Goal: Task Accomplishment & Management: Manage account settings

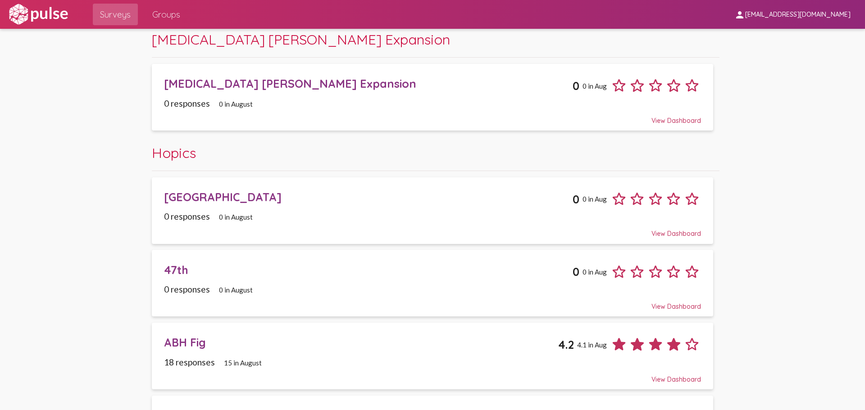
scroll to position [45, 0]
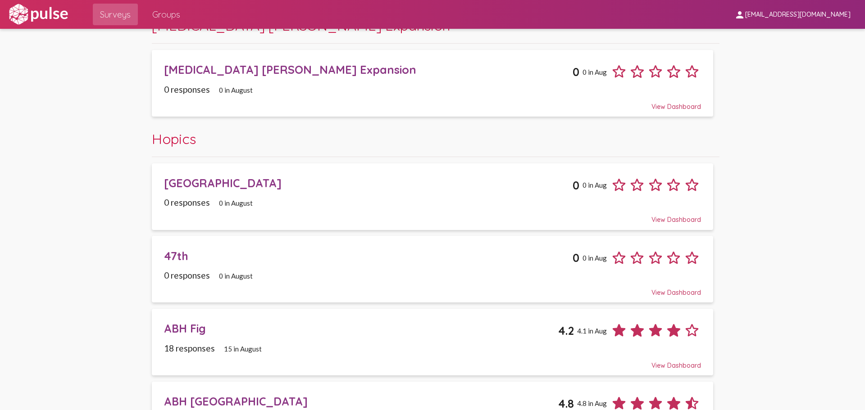
click at [352, 260] on div "47th" at bounding box center [368, 256] width 409 height 14
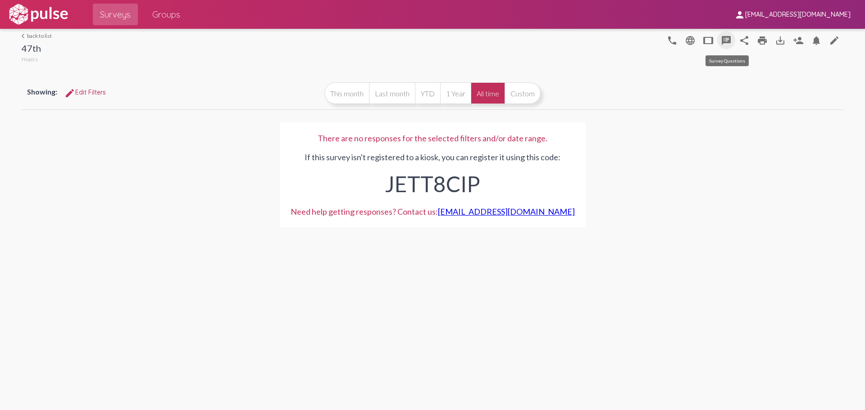
click at [727, 43] on mat-icon "speaker_notes" at bounding box center [726, 40] width 11 height 11
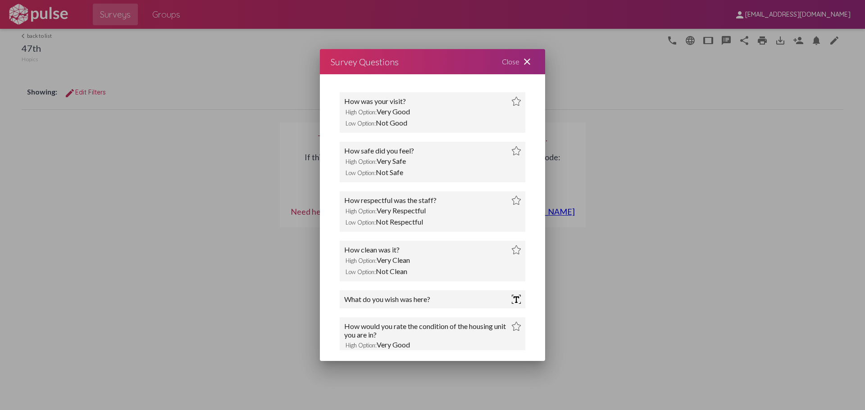
click at [529, 64] on mat-icon "close" at bounding box center [527, 61] width 11 height 11
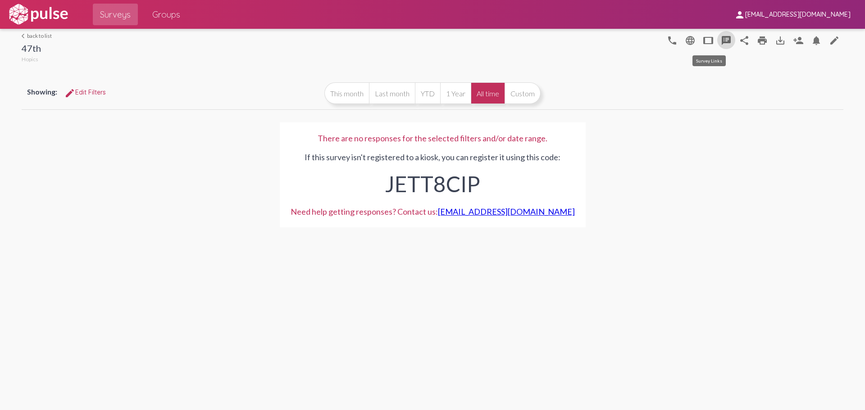
click at [707, 41] on mat-icon "tablet" at bounding box center [708, 40] width 11 height 11
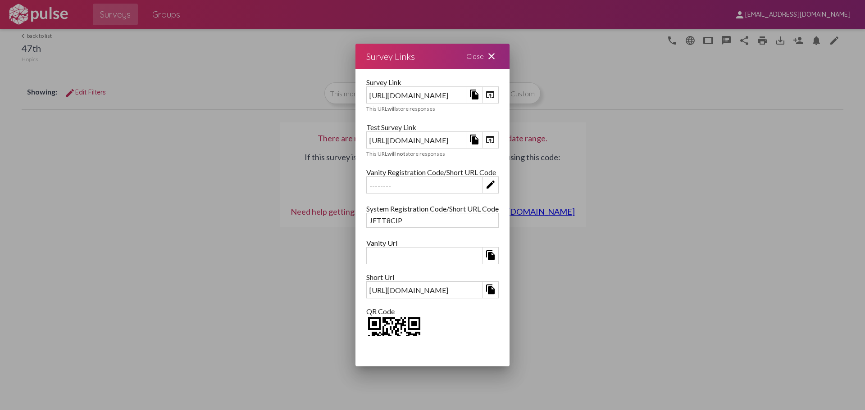
click at [480, 96] on mat-icon "file_copy" at bounding box center [474, 94] width 11 height 11
click at [480, 95] on mat-icon "file_copy" at bounding box center [474, 94] width 11 height 11
click at [466, 94] on div "https://kiosk.pulseforgood.com/survey/8c75a2f0-a645-434e-994c-e6028ccdfd0e" at bounding box center [416, 95] width 99 height 14
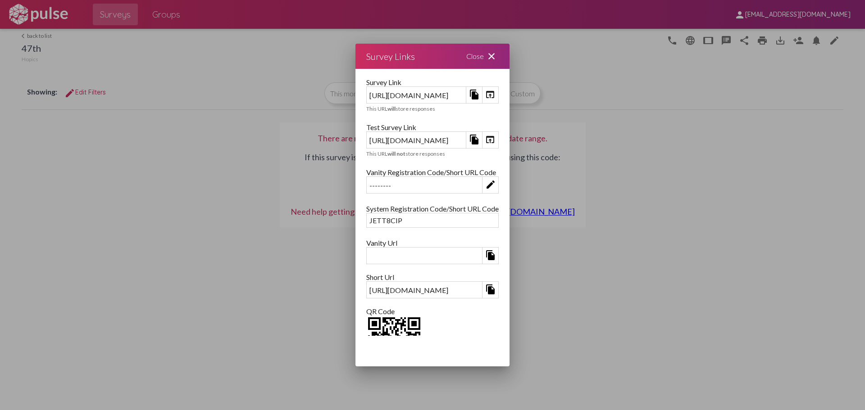
copy div "https://kiosk.pulseforgood.com/survey/8c75a2f0-a645-434e-994c-e6028ccdfd0e"
click at [510, 52] on div "Close close" at bounding box center [483, 56] width 54 height 25
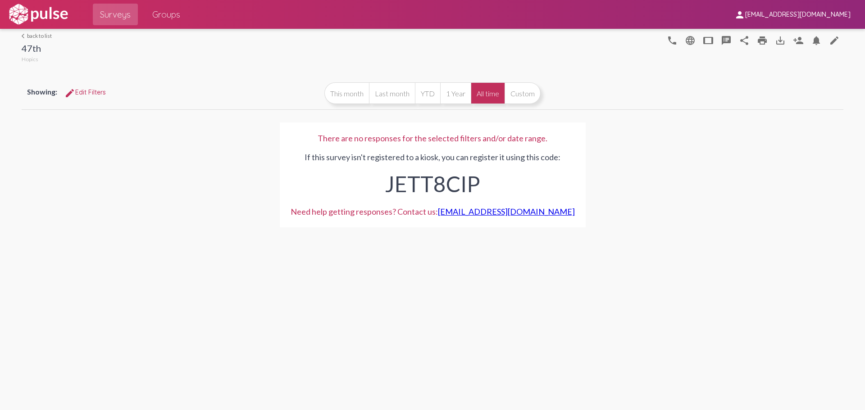
click at [42, 38] on link "arrow_back_ios back to list" at bounding box center [37, 35] width 30 height 7
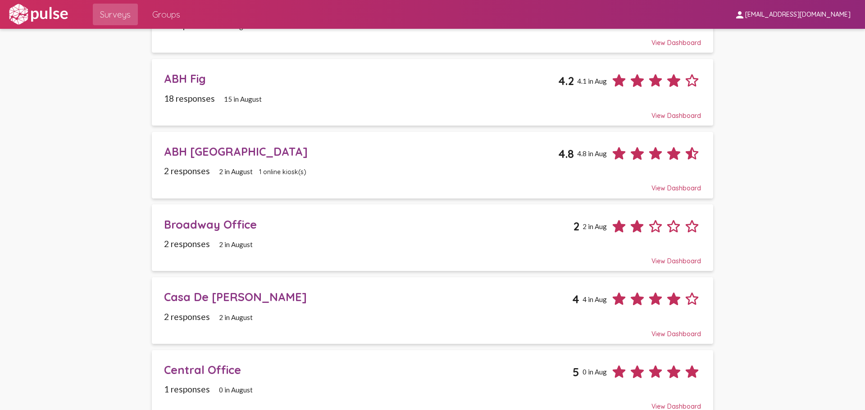
scroll to position [288, 0]
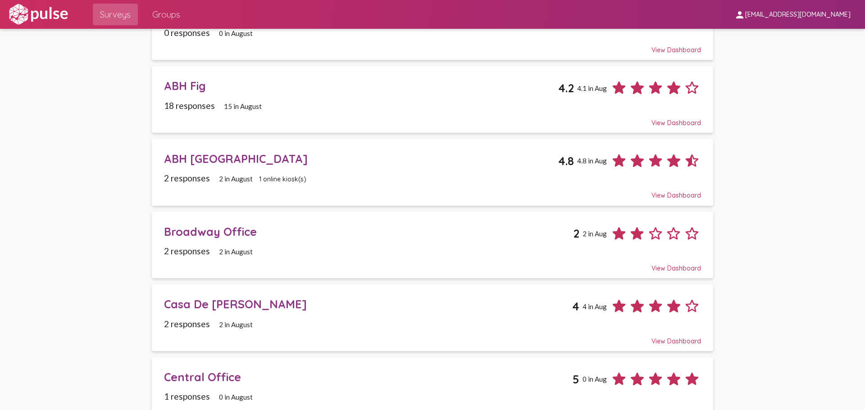
click at [347, 176] on div "2 responses 2 in August 1 online kiosk(s)" at bounding box center [432, 178] width 537 height 10
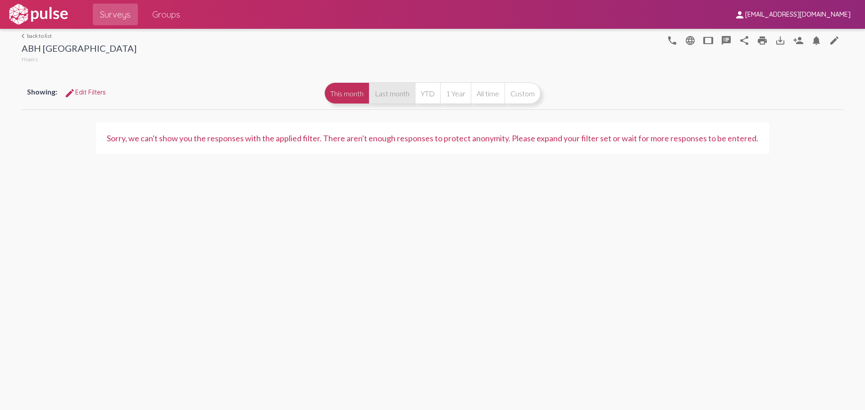
click at [393, 93] on button "Last month" at bounding box center [392, 93] width 46 height 22
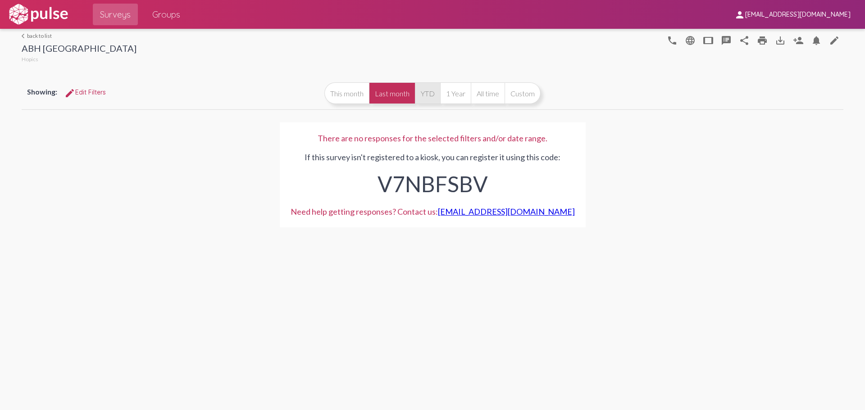
drag, startPoint x: 417, startPoint y: 93, endPoint x: 423, endPoint y: 94, distance: 5.4
click at [418, 93] on button "YTD" at bounding box center [427, 93] width 25 height 22
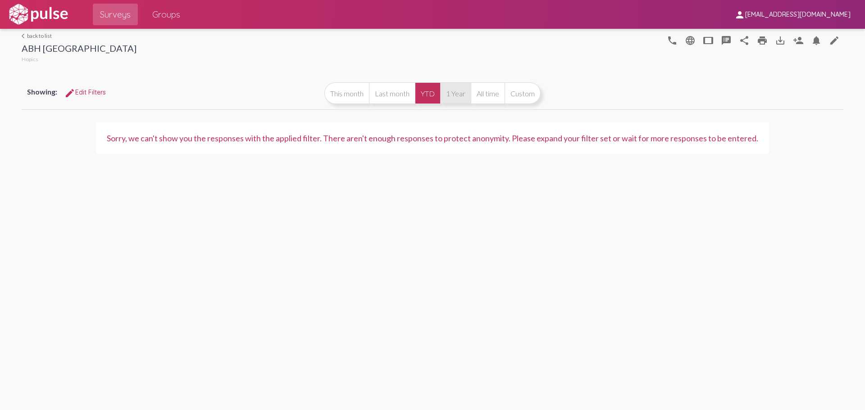
drag, startPoint x: 455, startPoint y: 96, endPoint x: 464, endPoint y: 96, distance: 8.6
click at [456, 96] on button "1 Year" at bounding box center [455, 93] width 31 height 22
click at [480, 95] on button "All time" at bounding box center [488, 93] width 34 height 22
click at [353, 93] on button "This month" at bounding box center [346, 93] width 45 height 22
click at [35, 35] on link "arrow_back_ios back to list" at bounding box center [79, 35] width 115 height 7
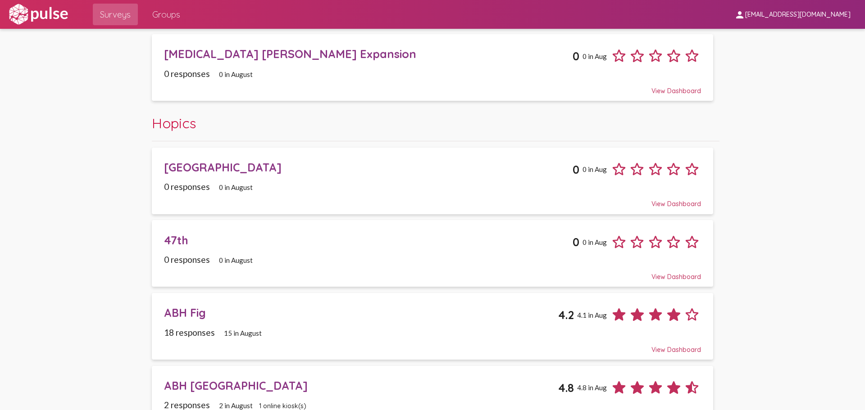
scroll to position [270, 0]
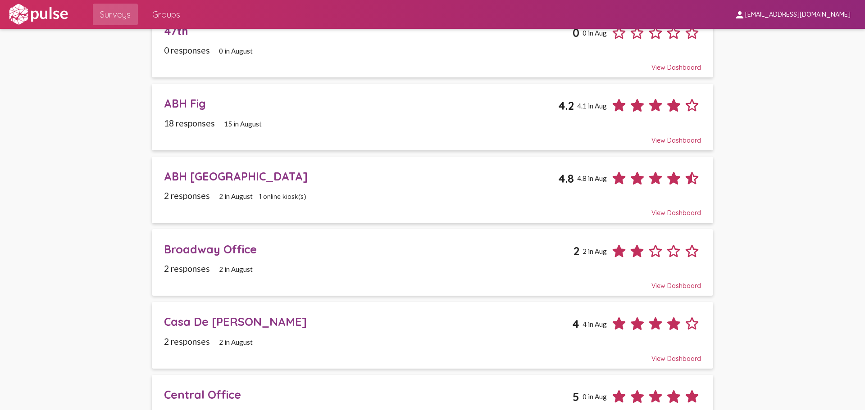
click at [289, 123] on div "18 responses 15 in August" at bounding box center [432, 123] width 537 height 10
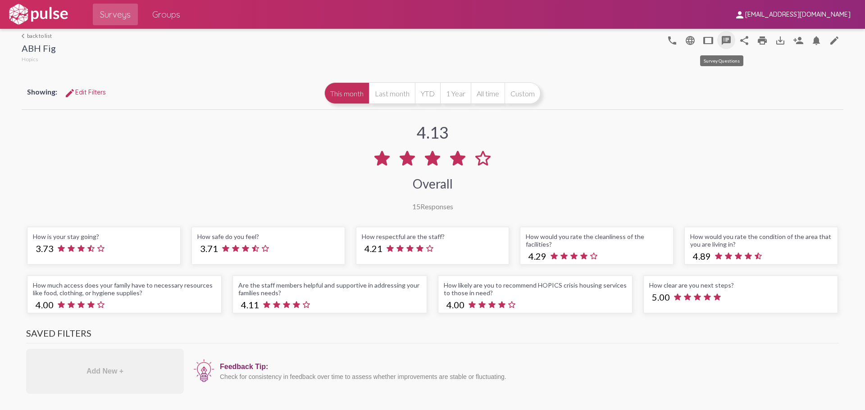
click at [725, 42] on mat-icon "speaker_notes" at bounding box center [726, 40] width 11 height 11
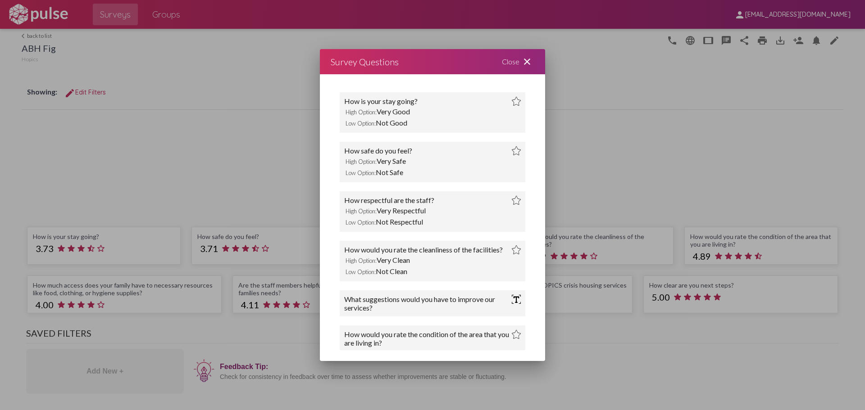
drag, startPoint x: 343, startPoint y: 100, endPoint x: 428, endPoint y: 100, distance: 84.3
click at [428, 100] on div "How is your stay going? High Option: Very Good Low Option: Not Good" at bounding box center [433, 112] width 186 height 41
copy div "How is your stay going?"
click at [410, 146] on div "How safe do you feel? High Option: Very Safe Low Option: Not Safe" at bounding box center [433, 162] width 186 height 41
drag, startPoint x: 344, startPoint y: 151, endPoint x: 417, endPoint y: 150, distance: 72.5
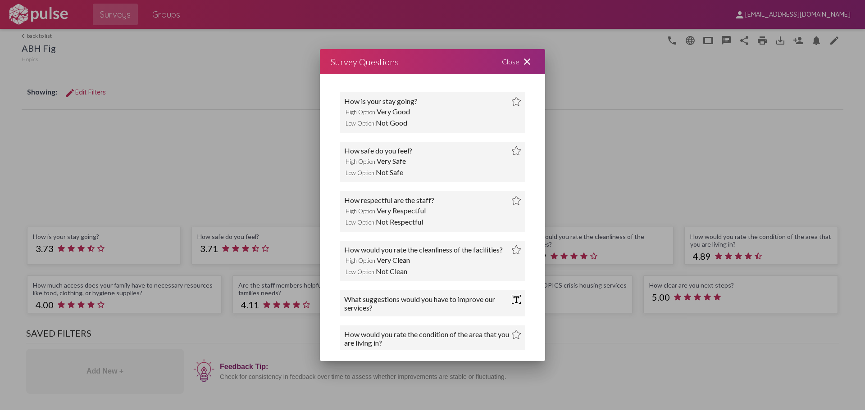
click at [417, 150] on div "How safe do you feel?" at bounding box center [432, 150] width 177 height 9
copy div "How safe do you feel?"
click at [386, 204] on div "How respectful are the staff?" at bounding box center [389, 200] width 90 height 9
drag, startPoint x: 345, startPoint y: 201, endPoint x: 443, endPoint y: 201, distance: 97.8
click at [443, 201] on div "How respectful are the staff?" at bounding box center [432, 200] width 177 height 9
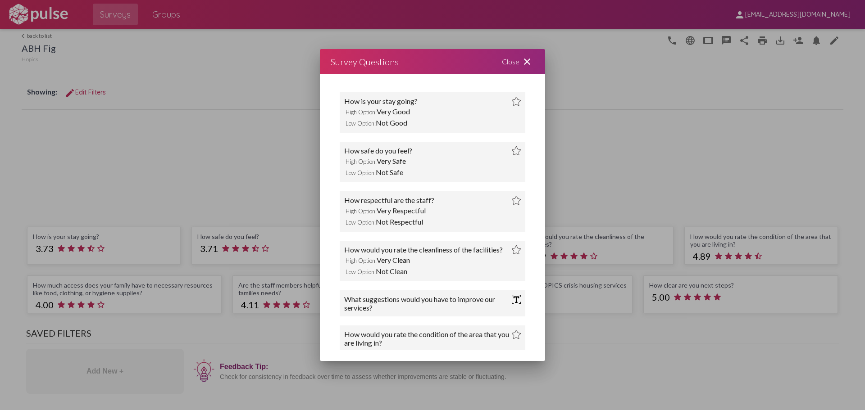
copy div "How respectful are the staff?"
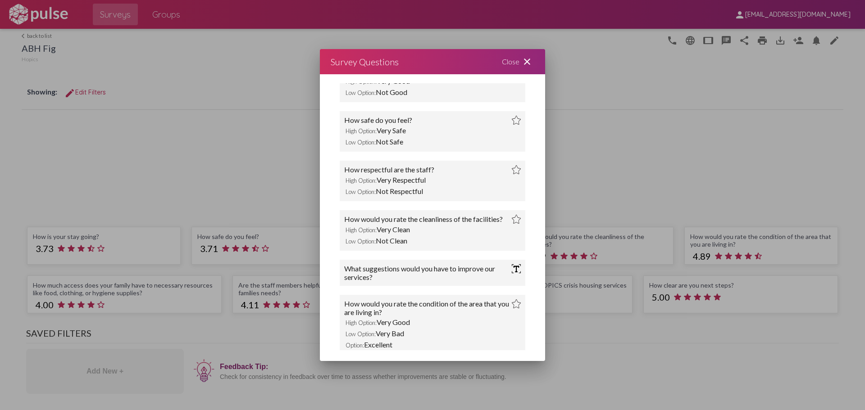
scroll to position [45, 0]
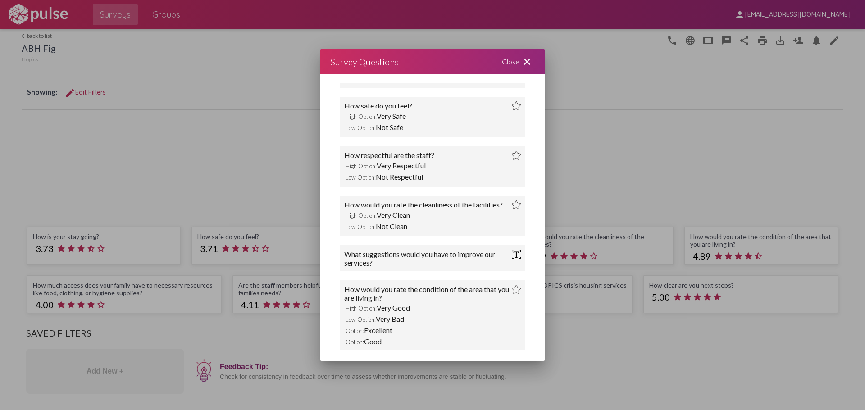
drag, startPoint x: 345, startPoint y: 203, endPoint x: 377, endPoint y: 211, distance: 33.1
click at [377, 210] on div "How would you rate the cleanliness of the facilities?" at bounding box center [423, 205] width 159 height 9
copy div "How would you rate the cleanliness of the facilities?"
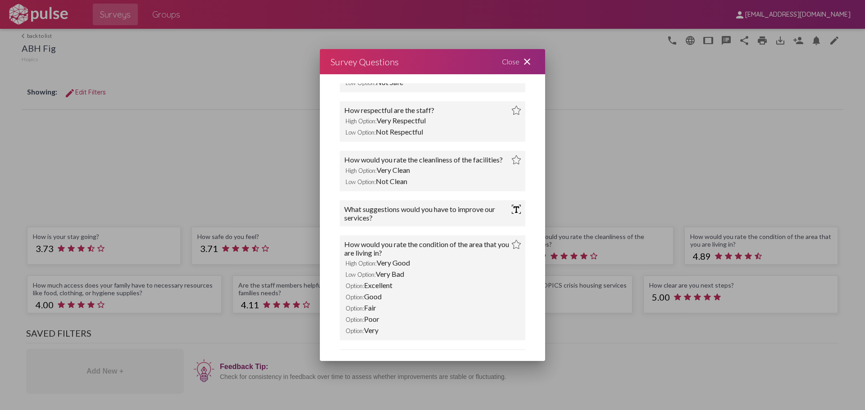
drag, startPoint x: 345, startPoint y: 216, endPoint x: 399, endPoint y: 228, distance: 55.5
click at [399, 222] on div "What suggestions would you have to improve our services?" at bounding box center [428, 213] width 168 height 17
copy div "What suggestions would you have to improve our services?"
drag, startPoint x: 346, startPoint y: 251, endPoint x: 401, endPoint y: 260, distance: 55.7
click at [401, 257] on div "How would you rate the condition of the area that you are living in?" at bounding box center [428, 248] width 168 height 17
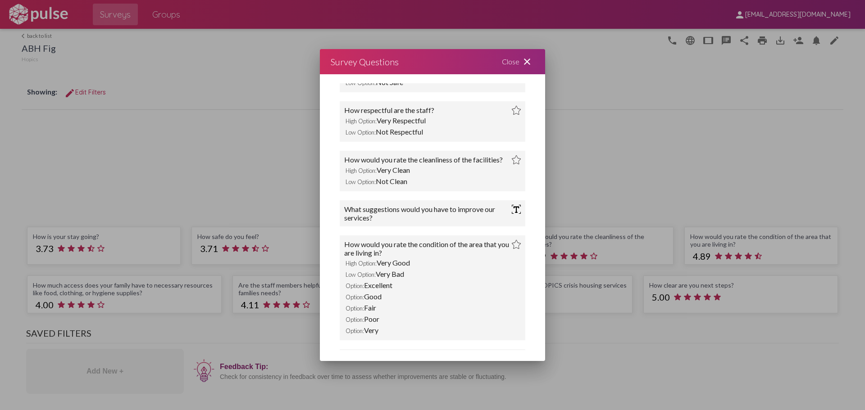
copy div "How would you rate the condition of the area that you are living in?"
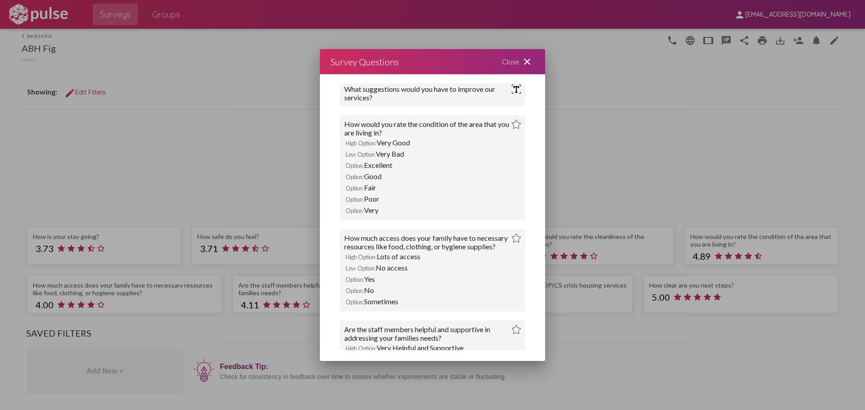
scroll to position [225, 0]
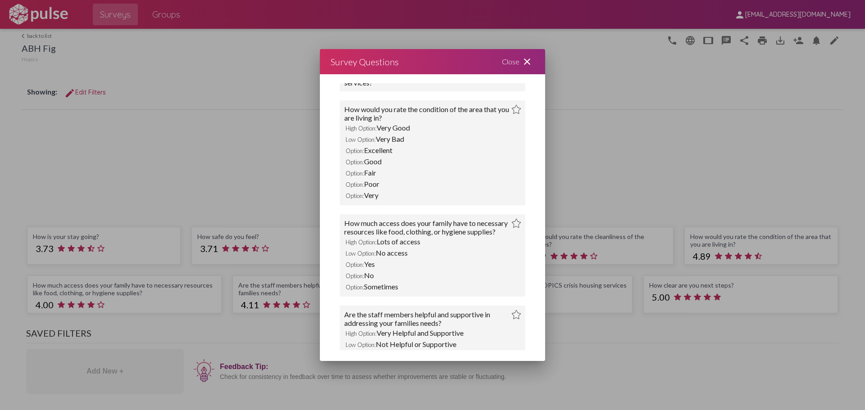
drag, startPoint x: 345, startPoint y: 230, endPoint x: 391, endPoint y: 249, distance: 49.7
click at [391, 236] on div "How much access does your family have to necessary resources like food, clothin…" at bounding box center [428, 227] width 168 height 17
copy div "How much access does your family have to necessary resources like food, clothin…"
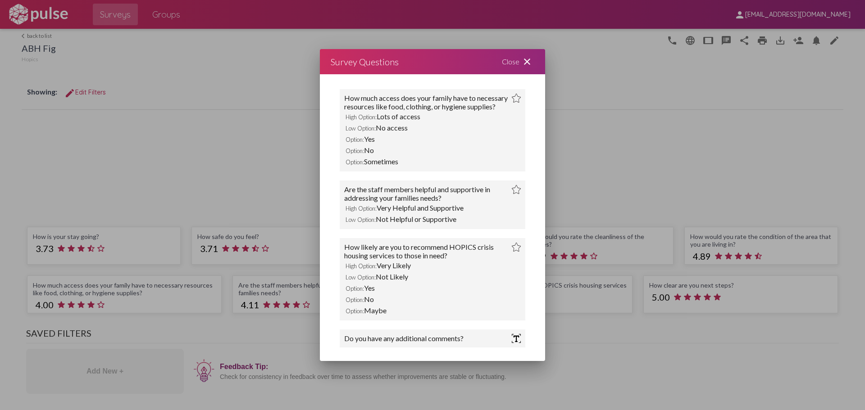
scroll to position [360, 0]
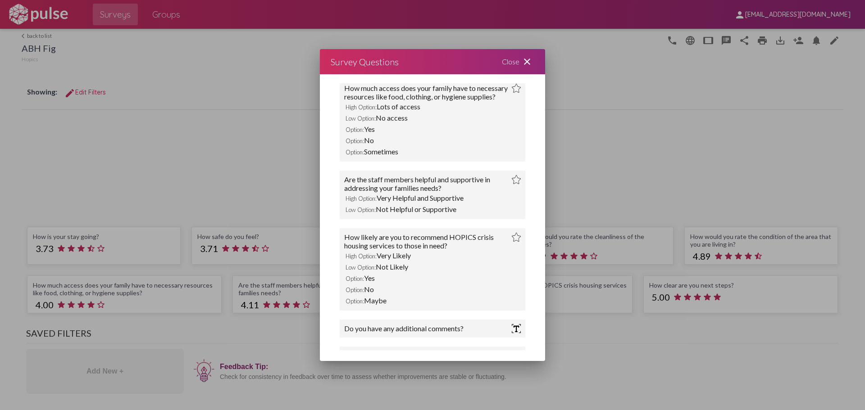
drag, startPoint x: 346, startPoint y: 195, endPoint x: 454, endPoint y: 204, distance: 108.1
click at [454, 192] on div "Are the staff members helpful and supportive in addressing your families needs?" at bounding box center [428, 183] width 168 height 17
copy div "Are the staff members helpful and supportive in addressing your families needs?"
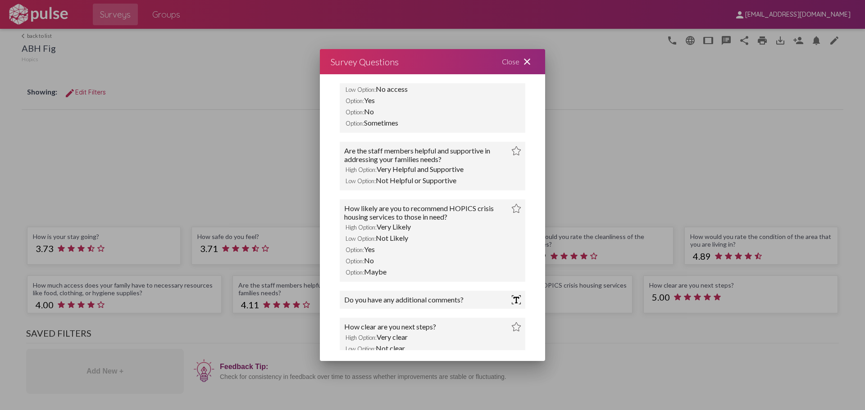
scroll to position [423, 0]
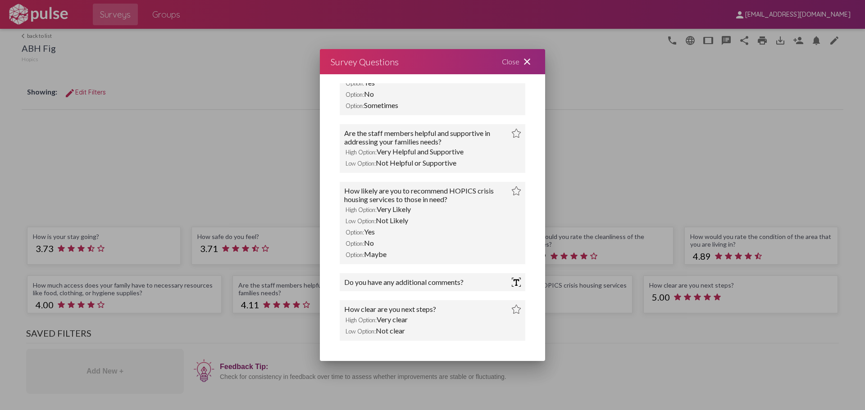
drag, startPoint x: 346, startPoint y: 192, endPoint x: 460, endPoint y: 200, distance: 114.3
click at [460, 200] on div "How likely are you to recommend HOPICS crisis housing services to those in need?" at bounding box center [428, 195] width 168 height 17
copy div "How likely are you to recommend HOPICS crisis housing services to those in need?"
drag, startPoint x: 346, startPoint y: 283, endPoint x: 477, endPoint y: 287, distance: 131.2
click at [477, 287] on div "Do you have any additional comments?" at bounding box center [432, 282] width 177 height 9
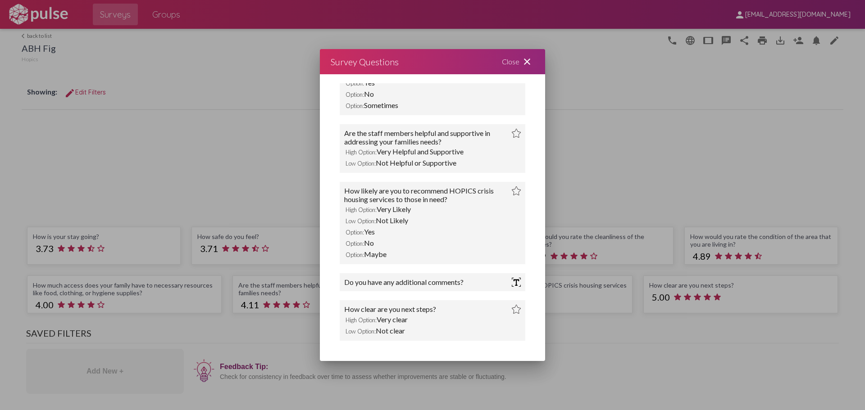
drag, startPoint x: 345, startPoint y: 309, endPoint x: 453, endPoint y: 307, distance: 108.2
click at [453, 307] on div "How clear are you next steps?" at bounding box center [432, 309] width 177 height 9
click at [500, 57] on div "Close close" at bounding box center [518, 61] width 54 height 25
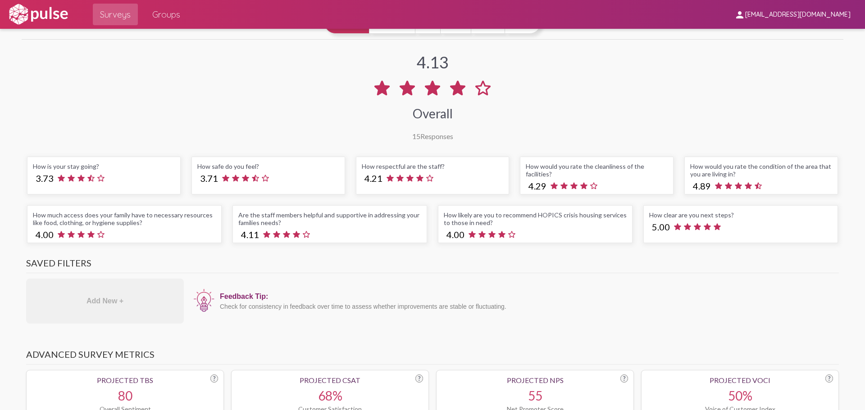
scroll to position [0, 0]
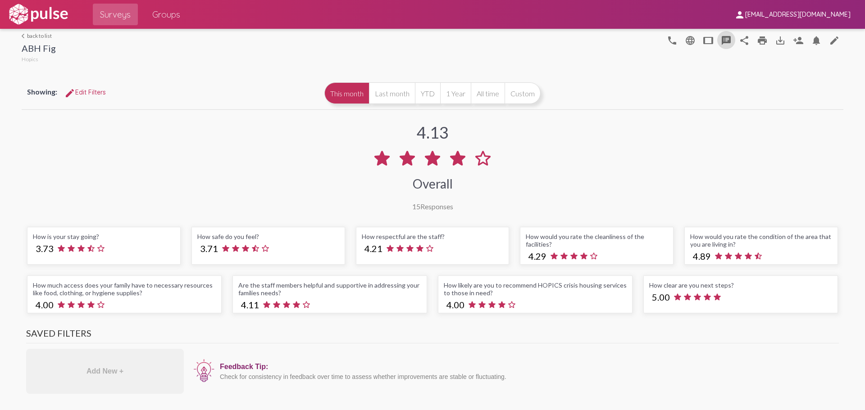
click at [42, 35] on link "arrow_back_ios back to list" at bounding box center [39, 35] width 34 height 7
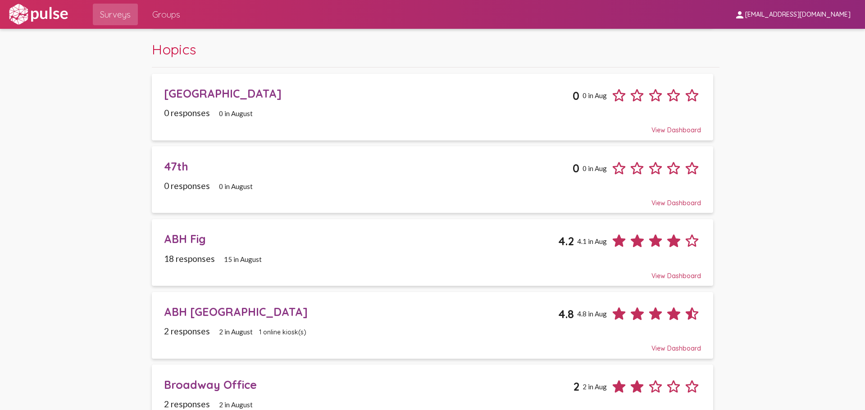
scroll to position [135, 0]
click at [396, 306] on div "ABH [GEOGRAPHIC_DATA]" at bounding box center [361, 312] width 394 height 14
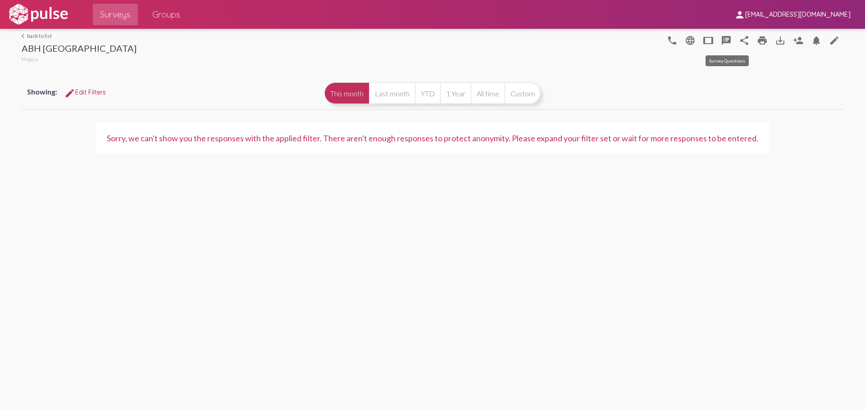
click at [725, 36] on mat-icon "speaker_notes" at bounding box center [726, 40] width 11 height 11
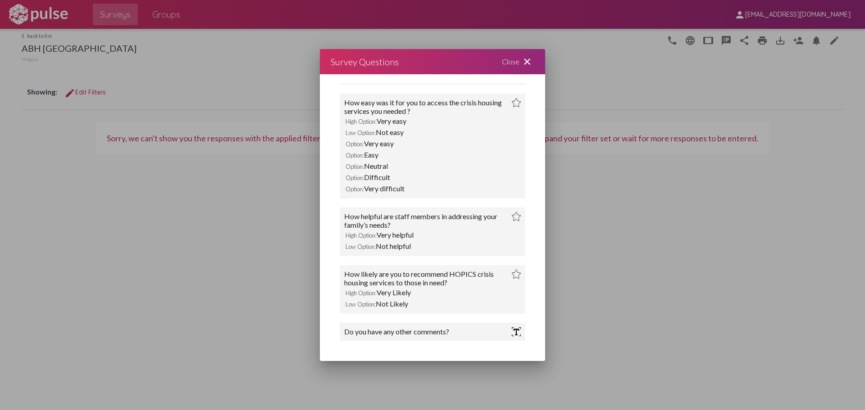
scroll to position [312, 0]
click at [508, 62] on div "Close close" at bounding box center [518, 61] width 54 height 25
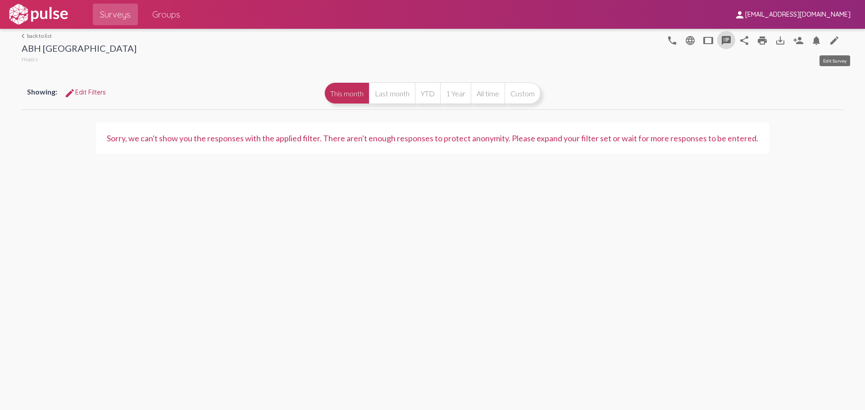
click at [833, 44] on mat-icon "edit" at bounding box center [834, 40] width 11 height 11
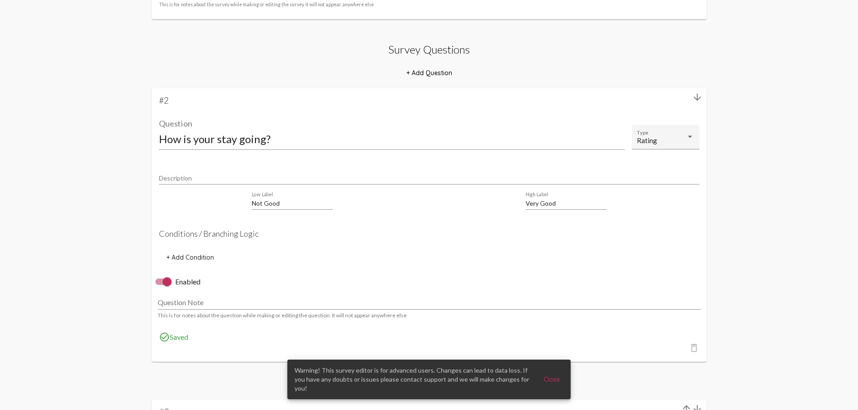
scroll to position [315, 0]
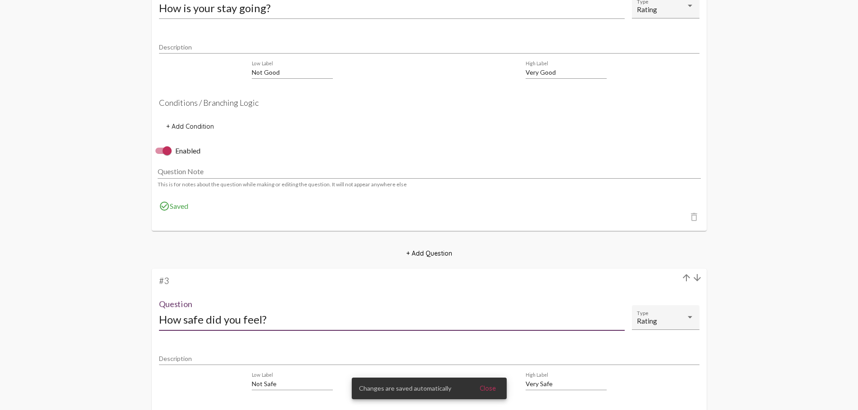
click at [216, 325] on input "How safe did you feel?" at bounding box center [392, 320] width 466 height 12
click at [222, 319] on input "How safe did you feel?" at bounding box center [392, 320] width 466 height 12
type input "How safe do you feel?"
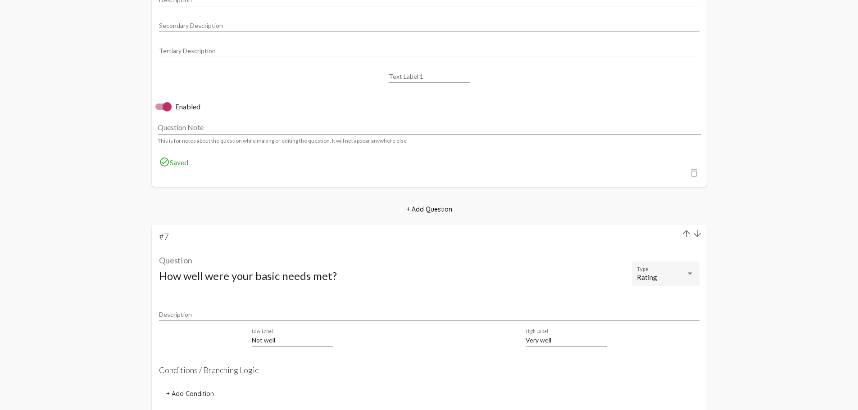
scroll to position [1622, 0]
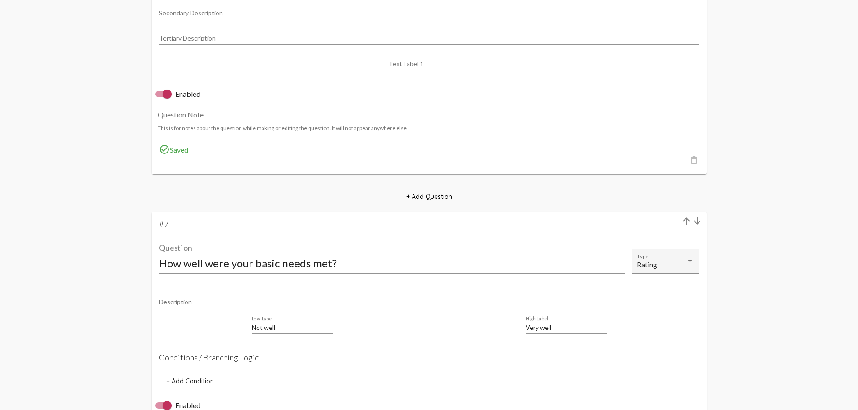
click at [227, 264] on input "How well were your basic needs met?" at bounding box center [392, 263] width 466 height 12
click at [304, 263] on input "How well are your basic needs met?" at bounding box center [392, 263] width 466 height 12
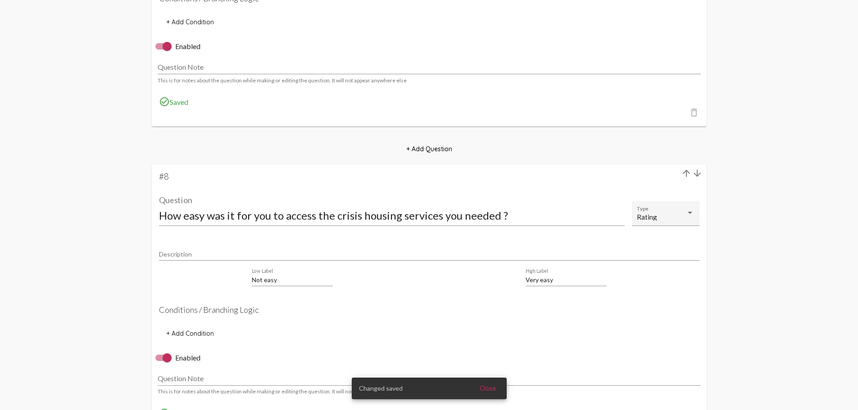
scroll to position [1983, 0]
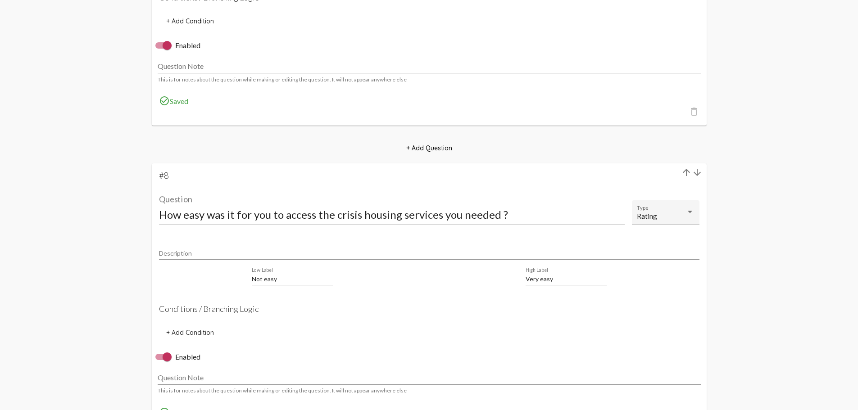
type input "How well are your basic needs being met?"
click at [236, 214] on input "How easy was it for you to access the crisis housing services you needed ?" at bounding box center [392, 215] width 466 height 12
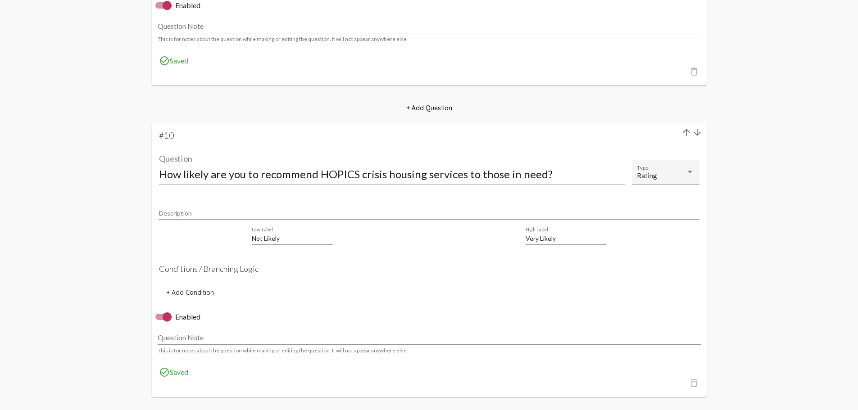
scroll to position [2659, 0]
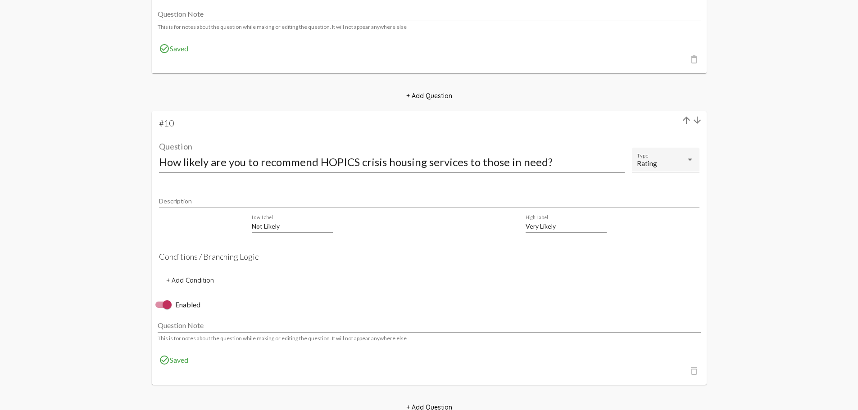
type input "How easy is it for you to access the crisis housing services you needed ?"
click at [386, 162] on input "How likely are you to recommend HOPICS crisis housing services to those in need?" at bounding box center [392, 162] width 466 height 12
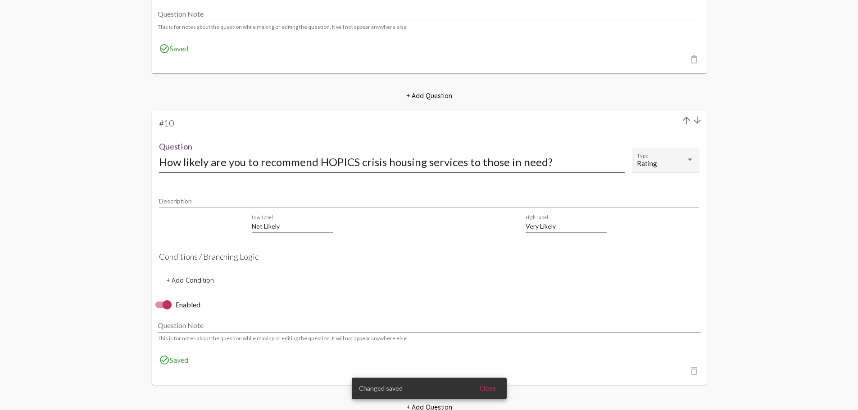
click at [383, 163] on input "How likely are you to recommend HOPICS crisis housing services to those in need?" at bounding box center [392, 162] width 466 height 12
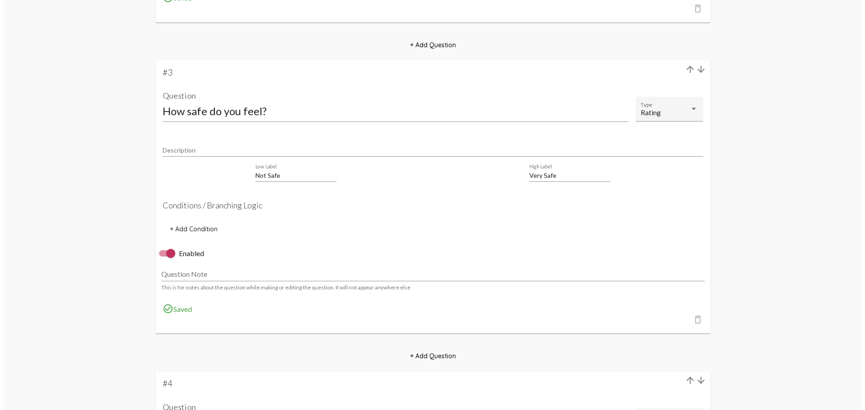
scroll to position [0, 0]
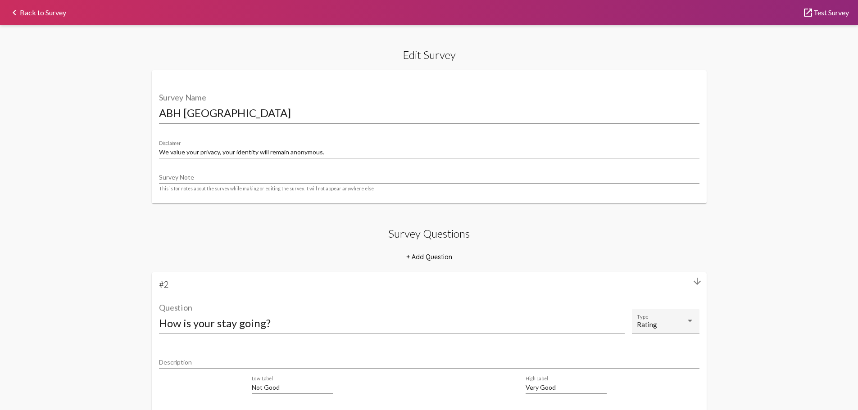
type input "How likely are you to recommend HOPICS interim housing services to those in nee…"
click at [31, 11] on link "keyboard_arrow_left Back to Survey" at bounding box center [37, 12] width 57 height 7
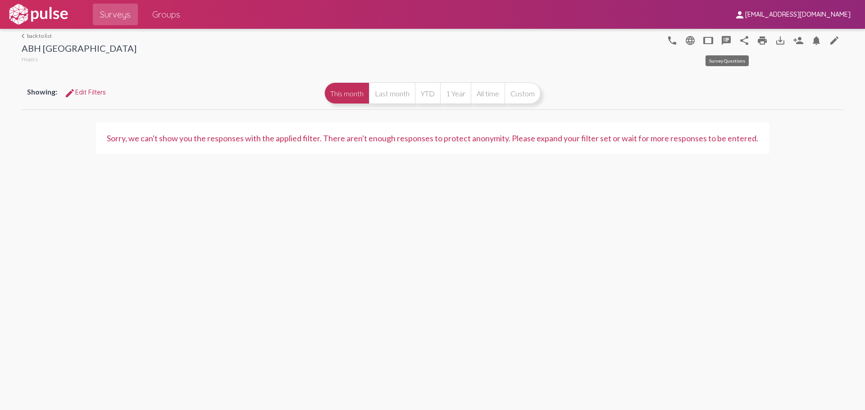
click at [730, 45] on mat-icon "speaker_notes" at bounding box center [726, 40] width 11 height 11
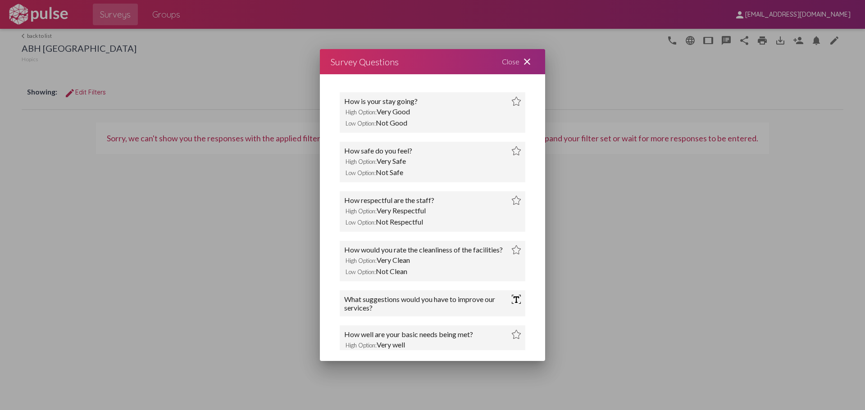
click at [517, 57] on div "Close close" at bounding box center [518, 61] width 54 height 25
